Goal: Check status: Check status

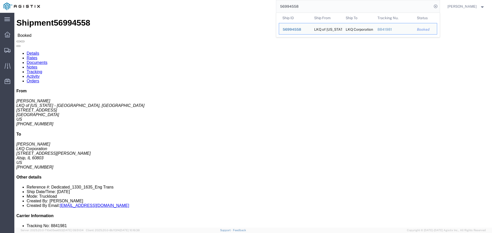
click ul "Details Rates Documents Notes Tracking Activity Orders"
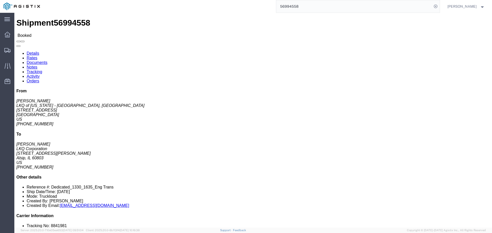
click at [305, 9] on input "56994558" at bounding box center [354, 6] width 156 height 12
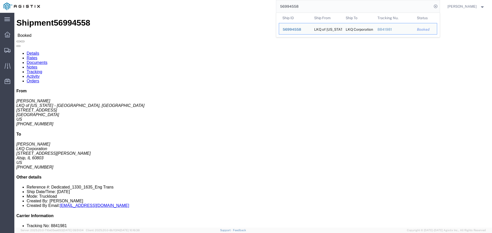
click at [305, 9] on input "56994558" at bounding box center [354, 6] width 156 height 12
paste input "26546"
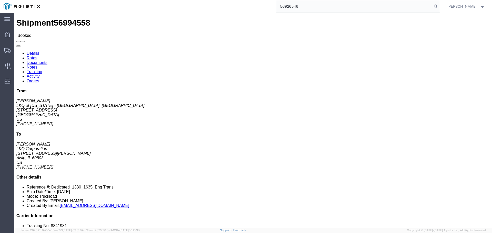
type input "56926546"
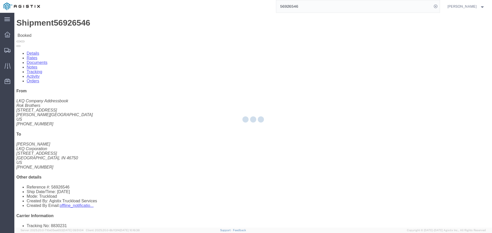
click at [306, 7] on input "56926546" at bounding box center [354, 6] width 156 height 12
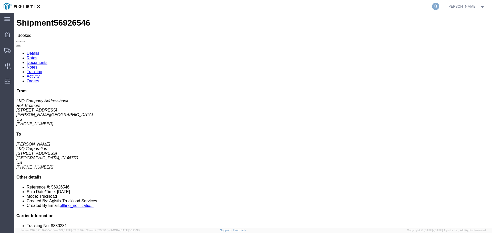
click at [439, 5] on icon at bounding box center [435, 6] width 7 height 7
click at [356, 7] on input "search" at bounding box center [354, 6] width 156 height 12
paste input "56926546"
type input "56926546"
drag, startPoint x: 53, startPoint y: 76, endPoint x: 11, endPoint y: 34, distance: 59.1
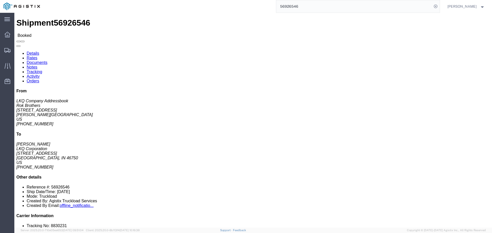
click div "Shipment Detail Ship From Rok Brothers (LKQ Company Addressbook) 8217 Cloverlea…"
click h2 "Shipment Detail"
drag, startPoint x: 5, startPoint y: 33, endPoint x: 326, endPoint y: 58, distance: 321.8
click div "Shipment Detail Ship From Rok Brothers (LKQ Company Addressbook) 8217 Cloverlea…"
click p "Bill Of Lading: 56926546 Purchase Order: T31440"
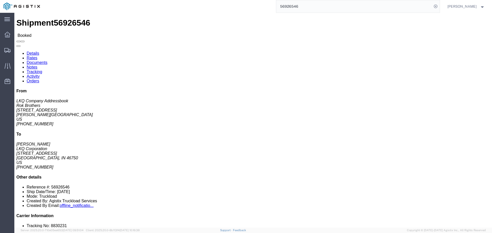
drag, startPoint x: 326, startPoint y: 79, endPoint x: 6, endPoint y: 33, distance: 322.8
click div "Shipment Detail Ship From Rok Brothers (LKQ Company Addressbook) 8217 Cloverlea…"
click h2 "Shipment Detail"
drag, startPoint x: 6, startPoint y: 33, endPoint x: 331, endPoint y: 65, distance: 327.3
click div "Shipment Detail Ship From Rok Brothers (LKQ Company Addressbook) 8217 Cloverlea…"
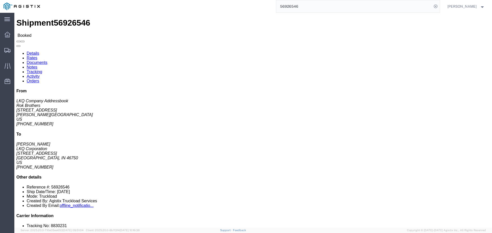
click div "Ship From Rok Brothers (LKQ Company Addressbook) 8217 Cloverleaf Dr Glen Burnie…"
drag, startPoint x: 217, startPoint y: 84, endPoint x: 14, endPoint y: 40, distance: 207.9
click div "Shipment Detail Ship From Rok Brothers (LKQ Company Addressbook) 8217 Cloverlea…"
click h4 "Ship From"
drag, startPoint x: 5, startPoint y: 32, endPoint x: 328, endPoint y: 57, distance: 323.1
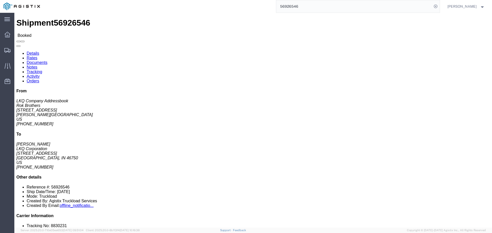
click div "Shipment Detail Ship From Rok Brothers (LKQ Company Addressbook) 8217 Cloverlea…"
click p "Bill Of Lading: 56926546 Purchase Order: T31440"
drag, startPoint x: 5, startPoint y: 33, endPoint x: 327, endPoint y: 58, distance: 323.1
click div "Shipment Detail Ship From Rok Brothers (LKQ Company Addressbook) 8217 Cloverlea…"
click p "Bill Of Lading: 56926546 Purchase Order: T31440"
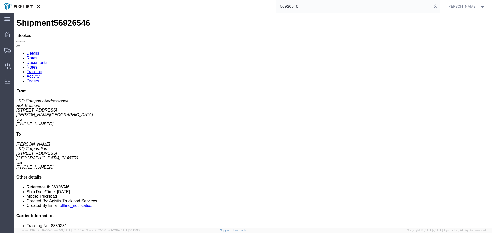
drag, startPoint x: 328, startPoint y: 55, endPoint x: 176, endPoint y: 53, distance: 151.5
click div "Ship From Rok Brothers (LKQ Company Addressbook) 8217 Cloverleaf Dr Glen Burnie…"
drag, startPoint x: 94, startPoint y: 50, endPoint x: 87, endPoint y: 50, distance: 6.4
click div "Ship From Rok Brothers (LKQ Company Addressbook) 8217 Cloverleaf Dr Glen Burnie…"
drag, startPoint x: 5, startPoint y: 32, endPoint x: 327, endPoint y: 58, distance: 323.0
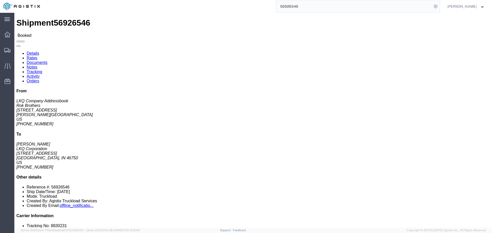
click div "Shipment Detail Ship From Rok Brothers (LKQ Company Addressbook) 8217 Cloverlea…"
click p "Bill Of Lading: 56926546 Purchase Order: T31440"
drag, startPoint x: 6, startPoint y: 34, endPoint x: 327, endPoint y: 57, distance: 322.3
click div "Shipment Detail Ship From Rok Brothers (LKQ Company Addressbook) 8217 Cloverlea…"
click p "Bill Of Lading: 56926546 Purchase Order: T31440"
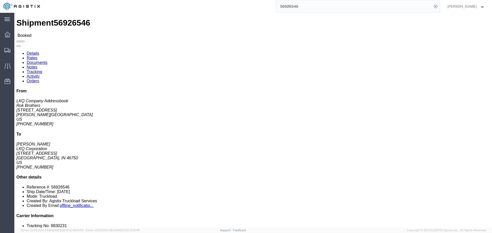
drag, startPoint x: 5, startPoint y: 33, endPoint x: 344, endPoint y: 56, distance: 339.6
click div "Shipment Detail Ship From Rok Brothers (LKQ Company Addressbook) 8217 Cloverlea…"
click p "Bill Of Lading: 56926546 Purchase Order: T31440"
drag, startPoint x: 6, startPoint y: 33, endPoint x: 327, endPoint y: 63, distance: 322.8
click div "Shipment Detail Ship From Rok Brothers (LKQ Company Addressbook) 8217 Cloverlea…"
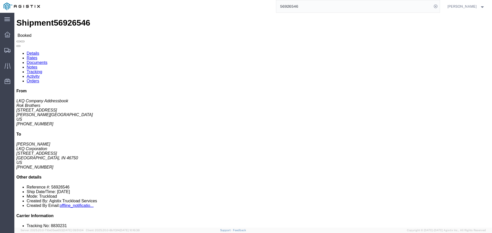
click div "Ship From Rok Brothers (LKQ Company Addressbook) 8217 Cloverleaf Dr Glen Burnie…"
drag, startPoint x: 6, startPoint y: 34, endPoint x: 329, endPoint y: 56, distance: 323.1
click div "Shipment Detail Ship From Rok Brothers (LKQ Company Addressbook) 8217 Cloverlea…"
click p "Bill Of Lading: 56926546 Purchase Order: T31440"
drag, startPoint x: 5, startPoint y: 32, endPoint x: 328, endPoint y: 57, distance: 323.4
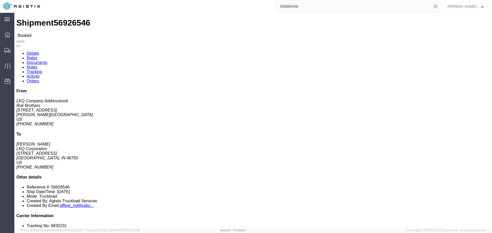
click div "Shipment Detail Ship From Rok Brothers (LKQ Company Addressbook) 8217 Cloverlea…"
click p "Bill Of Lading: 56926546 Purchase Order: T31440"
drag, startPoint x: 14, startPoint y: 33, endPoint x: 340, endPoint y: 67, distance: 327.8
click div "Shipment Detail Ship From Rok Brothers (LKQ Company Addressbook) 8217 Cloverlea…"
drag, startPoint x: 339, startPoint y: 64, endPoint x: 332, endPoint y: 65, distance: 7.0
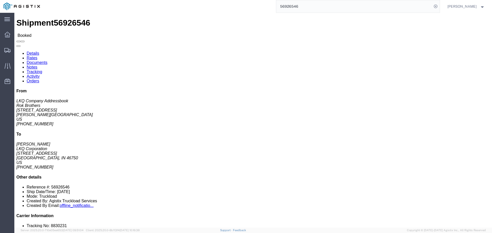
click div "Ship From Rok Brothers (LKQ Company Addressbook) 8217 Cloverleaf Dr Glen Burnie…"
click p "Bill Of Lading: 56926546 Purchase Order: T31440"
drag, startPoint x: 6, startPoint y: 31, endPoint x: 325, endPoint y: 54, distance: 320.1
click div "Shipment Detail Ship From Rok Brothers (LKQ Company Addressbook) 8217 Cloverlea…"
click p "Bill Of Lading: 56926546 Purchase Order: T31440"
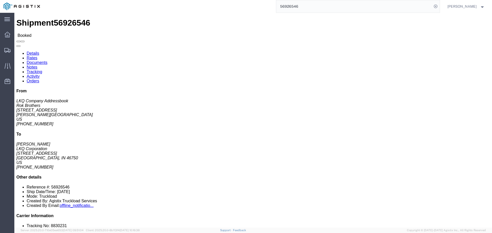
drag, startPoint x: 7, startPoint y: 32, endPoint x: 327, endPoint y: 60, distance: 321.3
click div "Shipment Detail Ship From Rok Brothers (LKQ Company Addressbook) 8217 Cloverlea…"
click div "References Bill Of Lading: 56926546 Purchase Order: T31440 Edit References Sele…"
